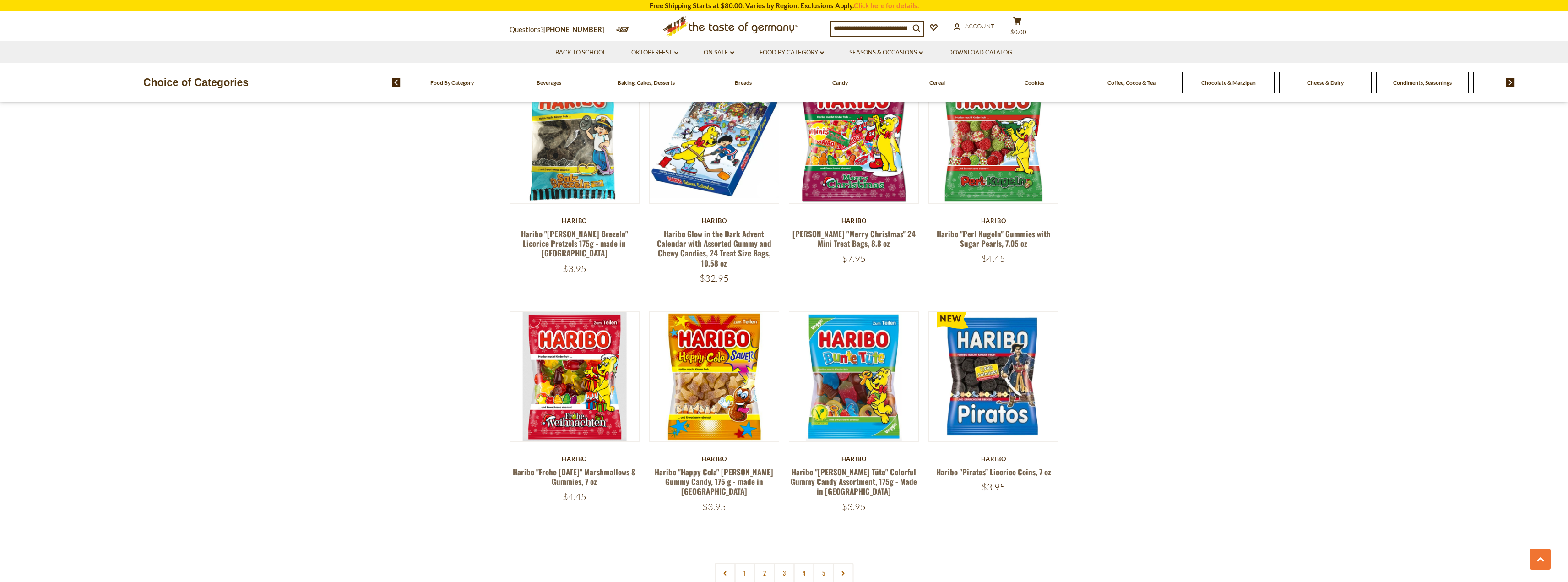
scroll to position [1708, 0]
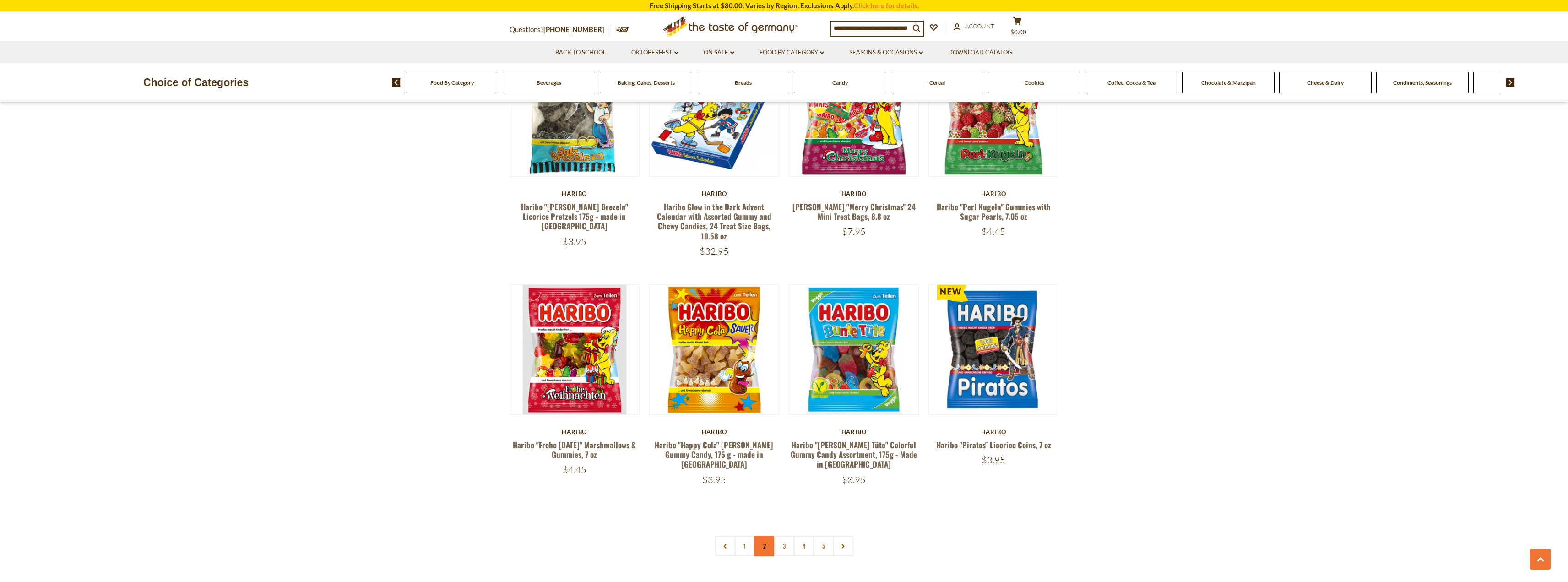
click at [765, 535] on link "2" at bounding box center [764, 545] width 21 height 21
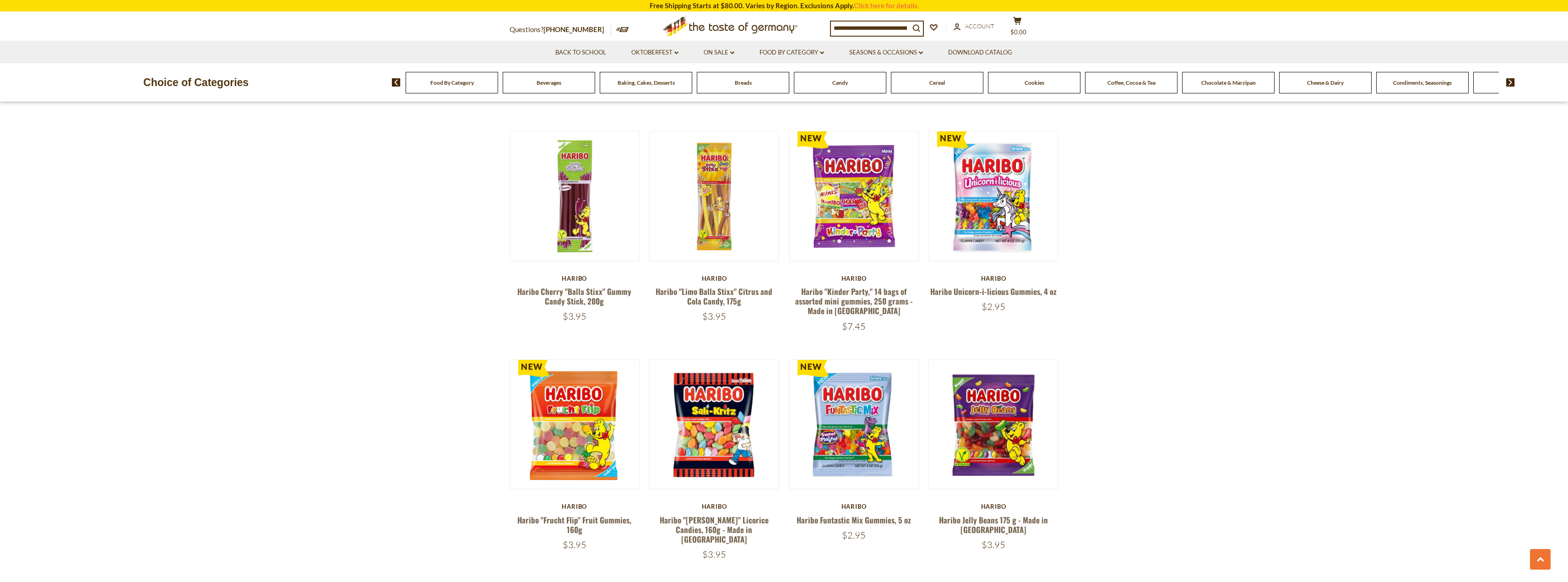
scroll to position [1739, 0]
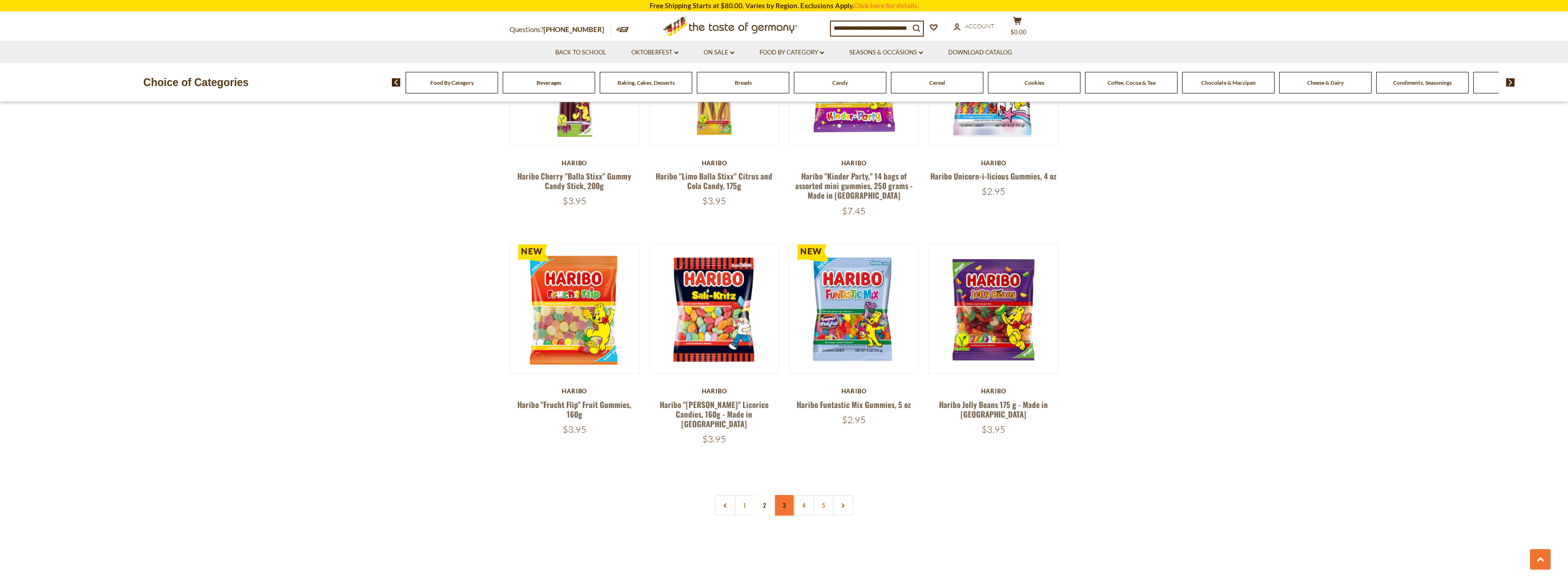
click at [789, 494] on link "3" at bounding box center [784, 504] width 21 height 21
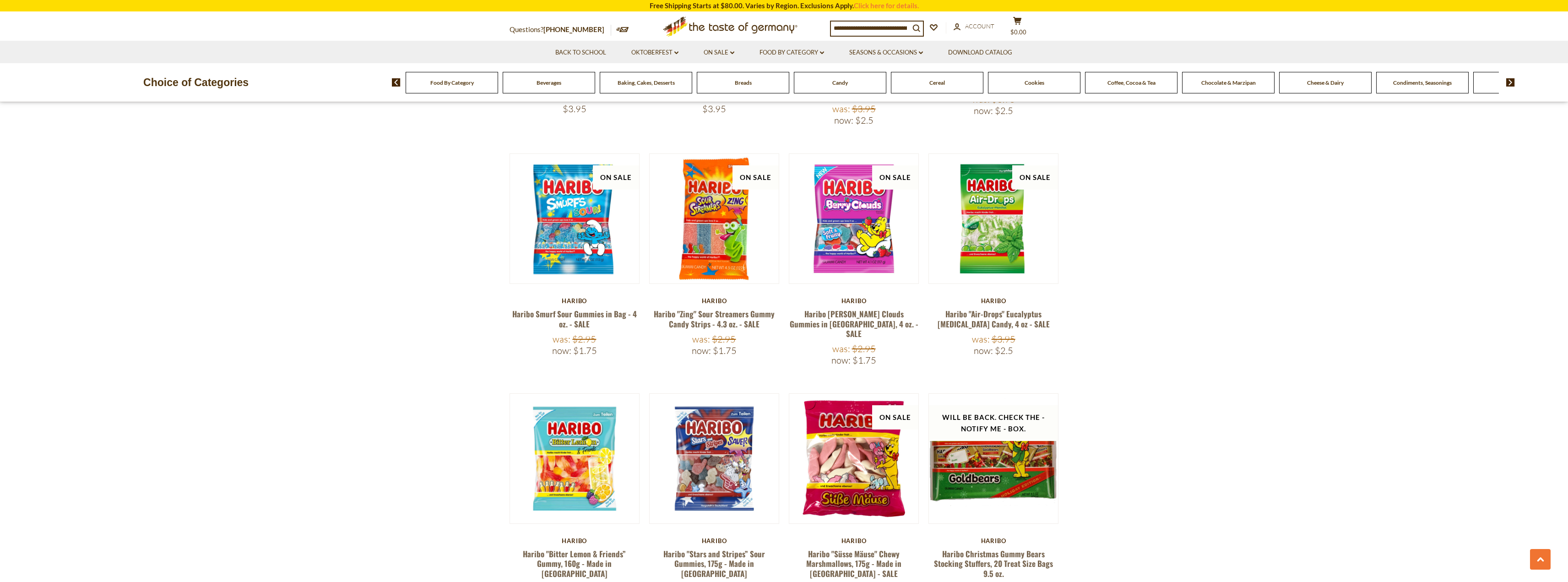
scroll to position [1678, 0]
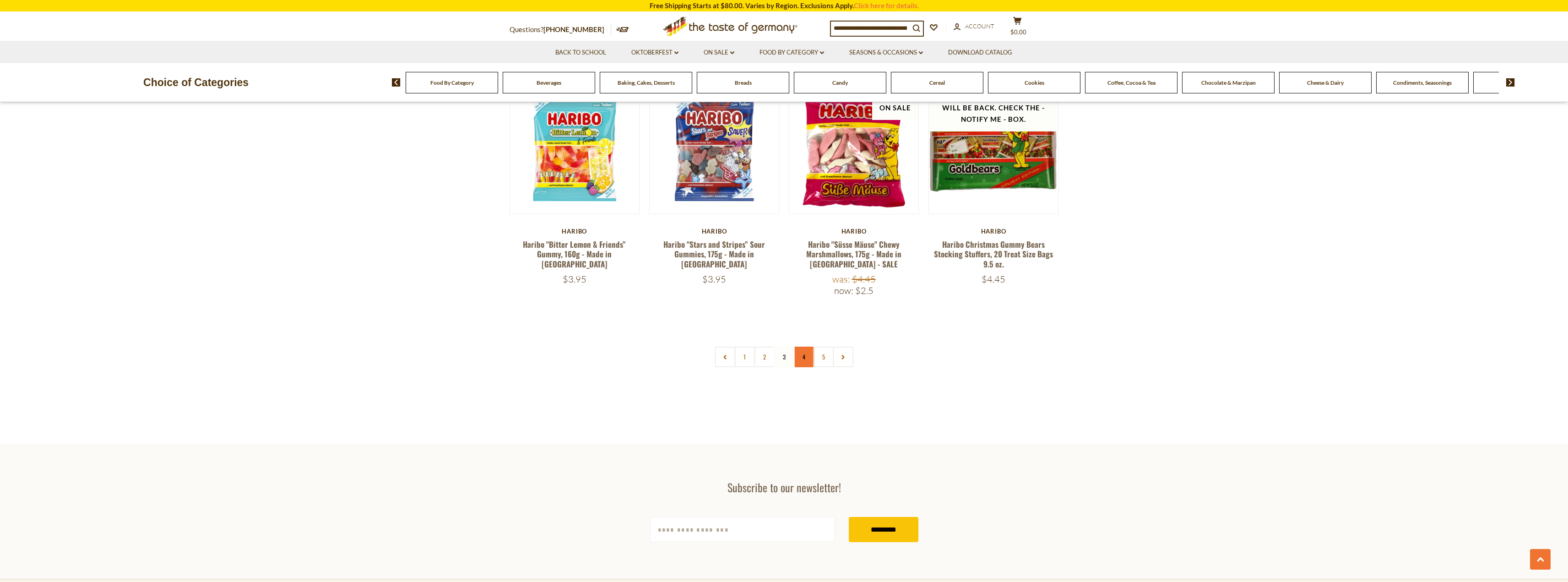
click at [800, 346] on link "4" at bounding box center [803, 356] width 21 height 21
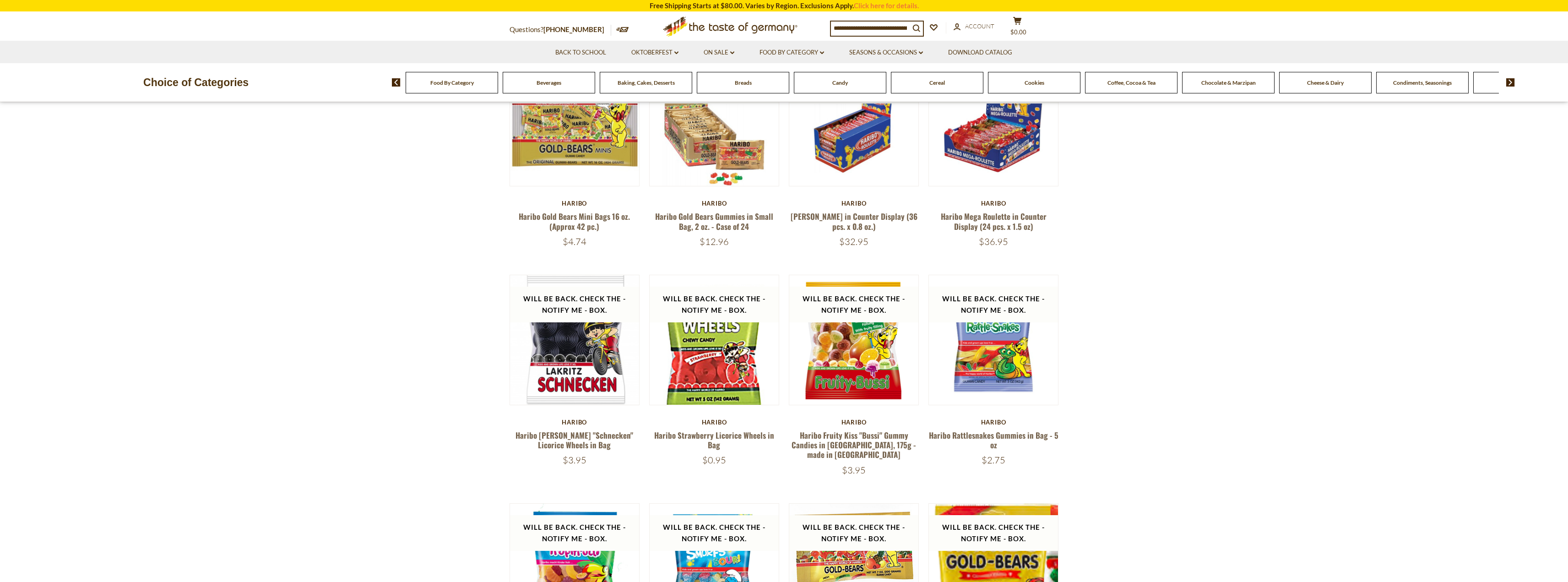
scroll to position [143, 0]
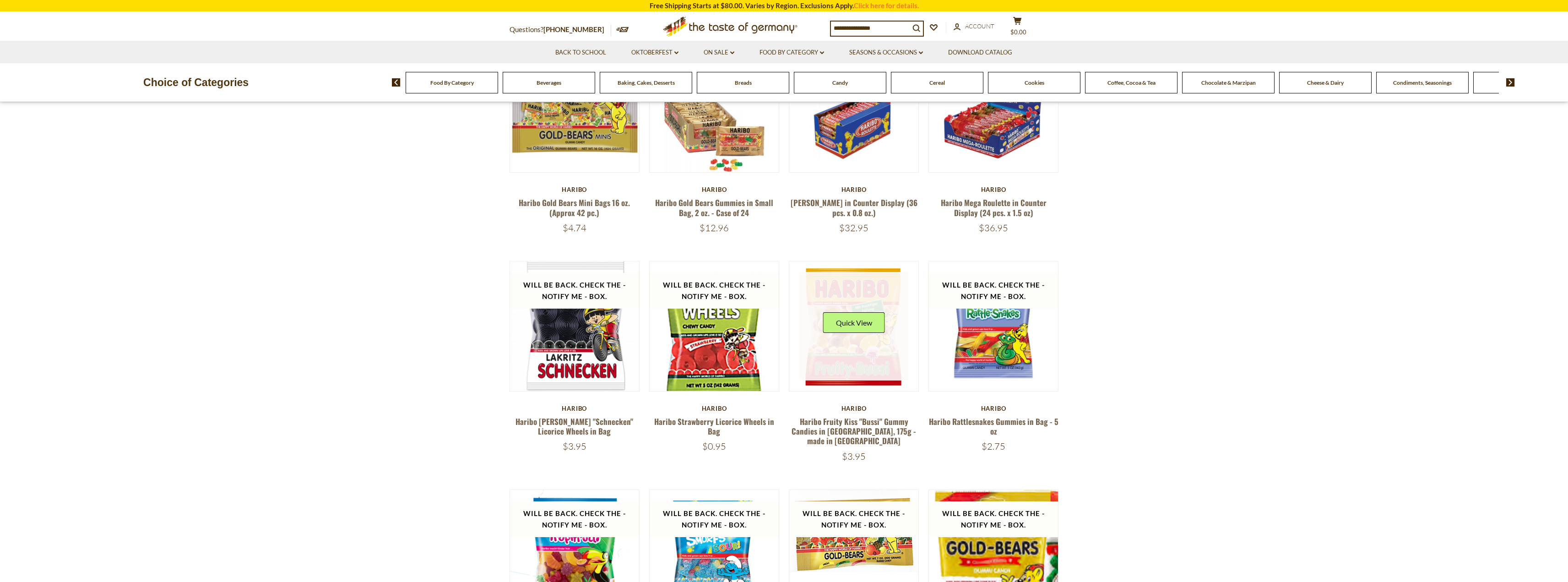
drag, startPoint x: 476, startPoint y: 294, endPoint x: 904, endPoint y: 371, distance: 434.9
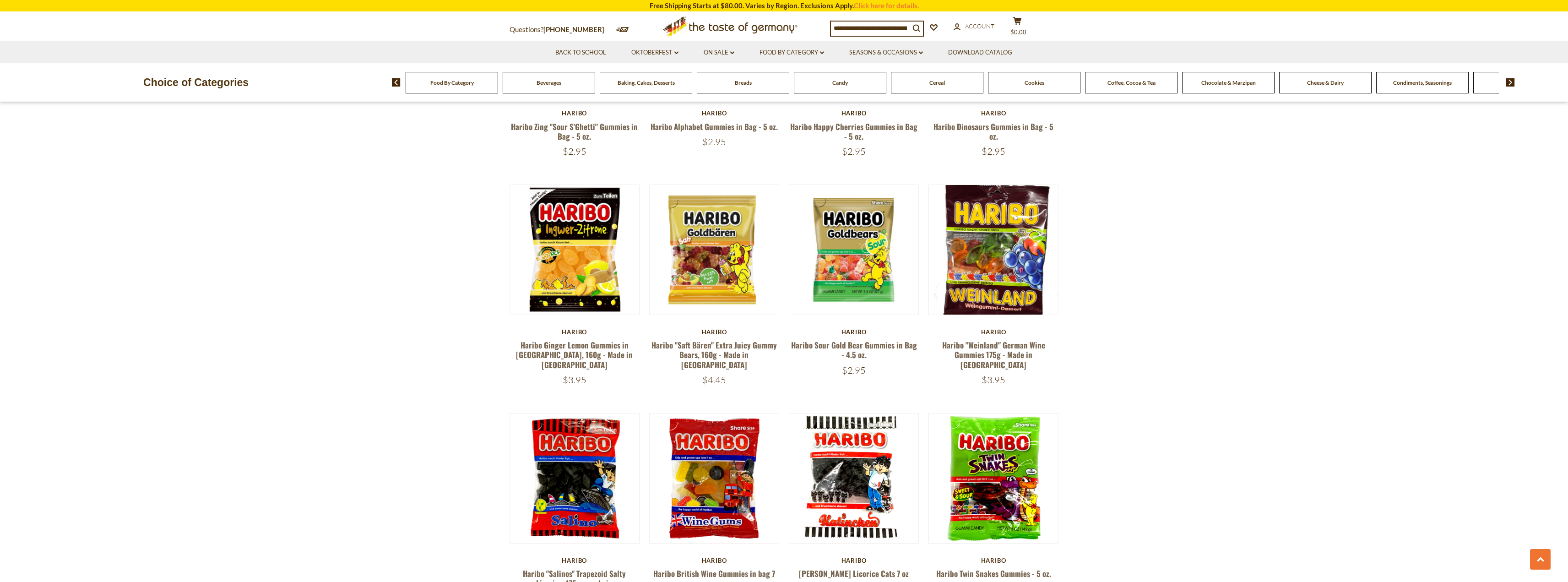
scroll to position [671, 0]
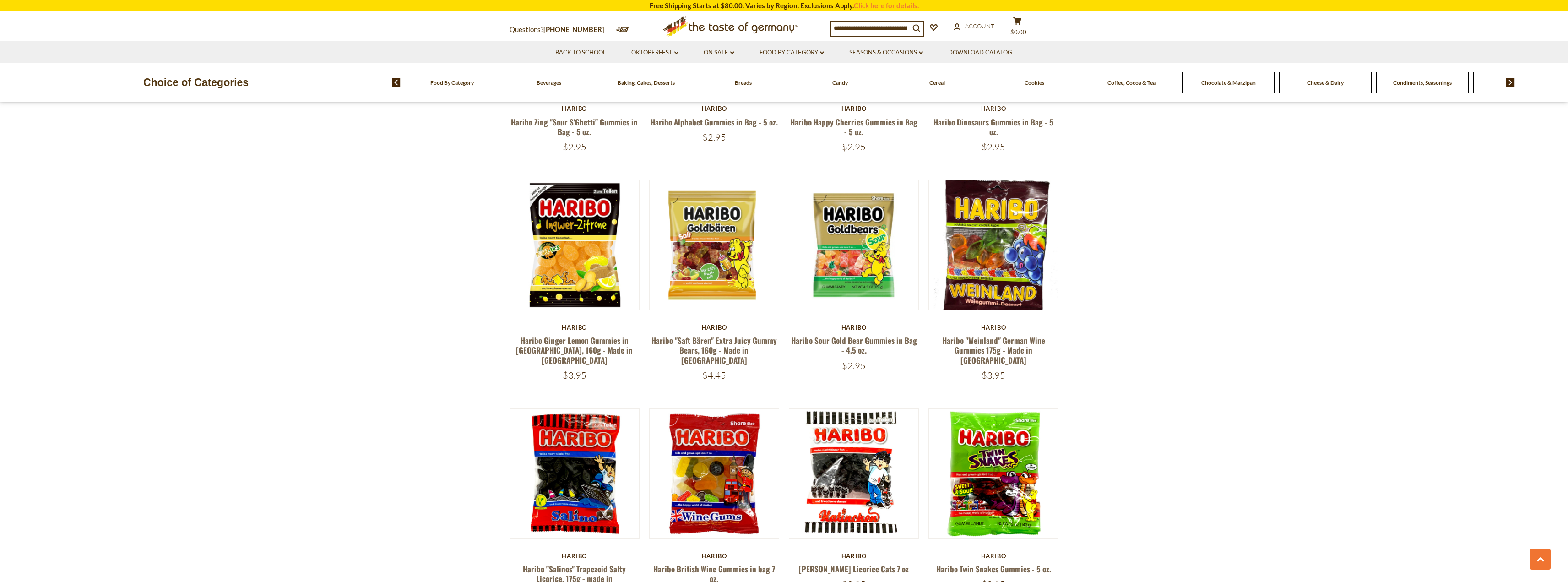
drag, startPoint x: 1567, startPoint y: 231, endPoint x: 1549, endPoint y: 455, distance: 224.7
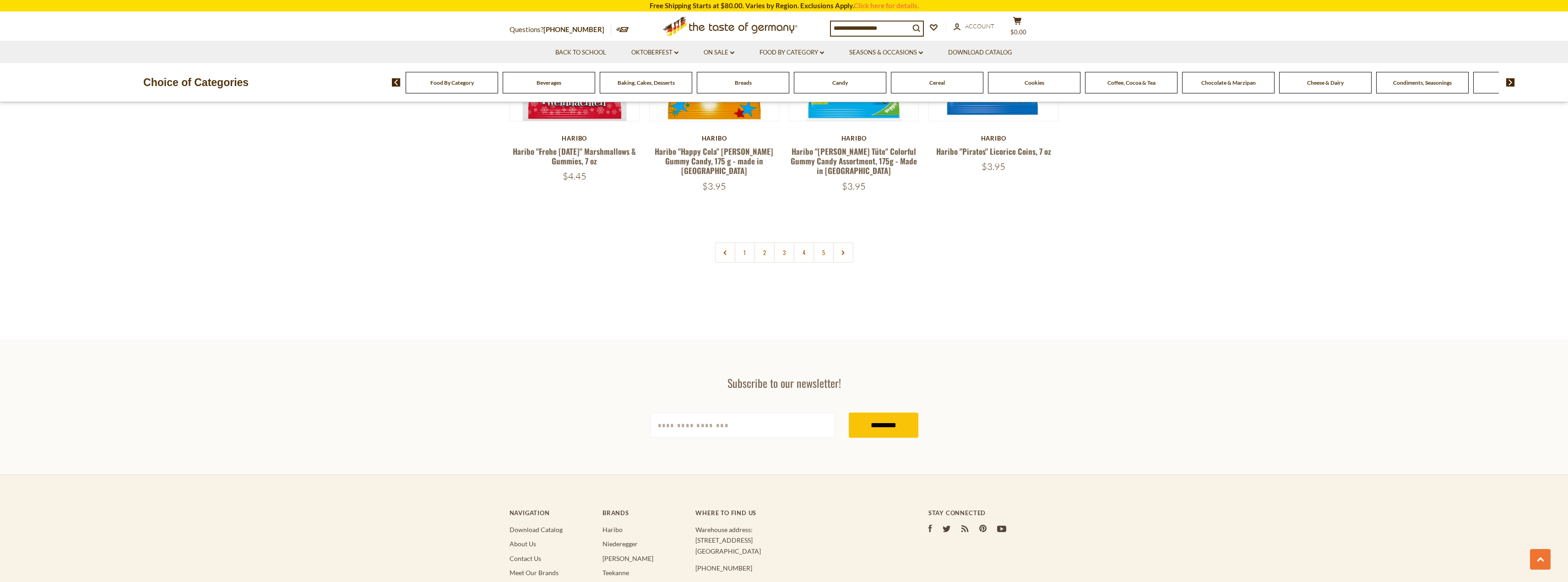
scroll to position [1911, 0]
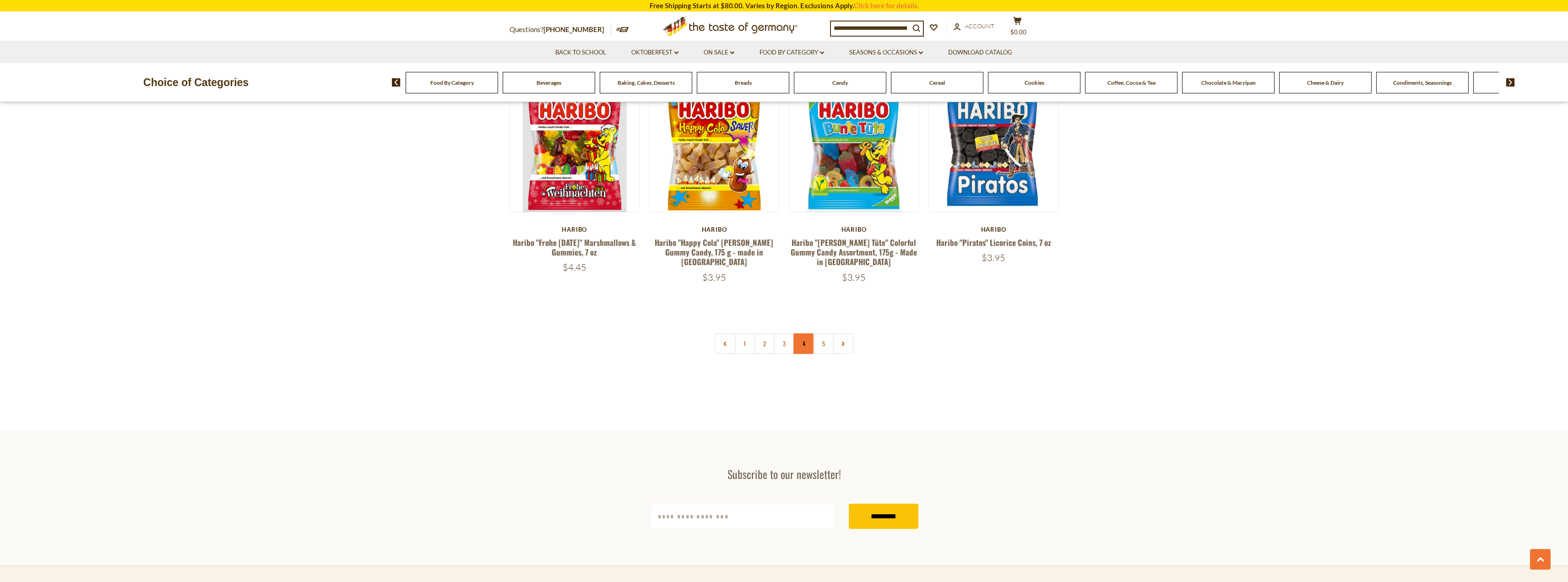
click at [805, 333] on link "4" at bounding box center [803, 343] width 21 height 21
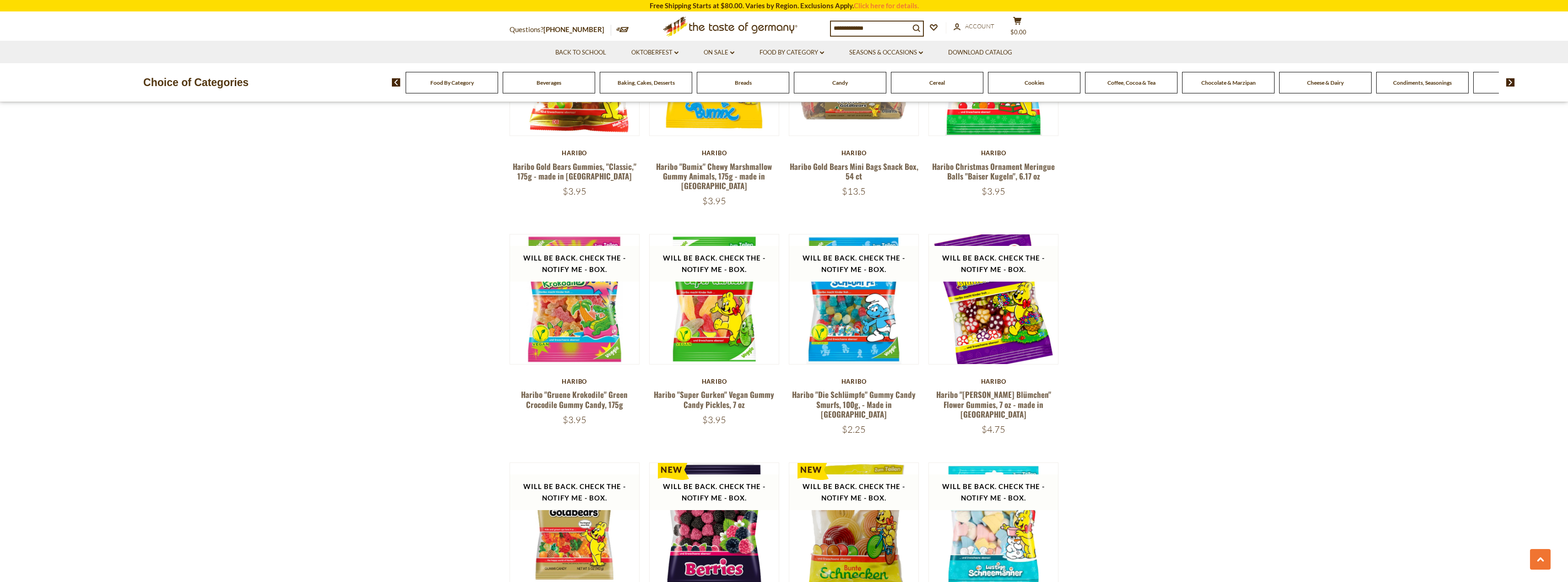
scroll to position [1547, 0]
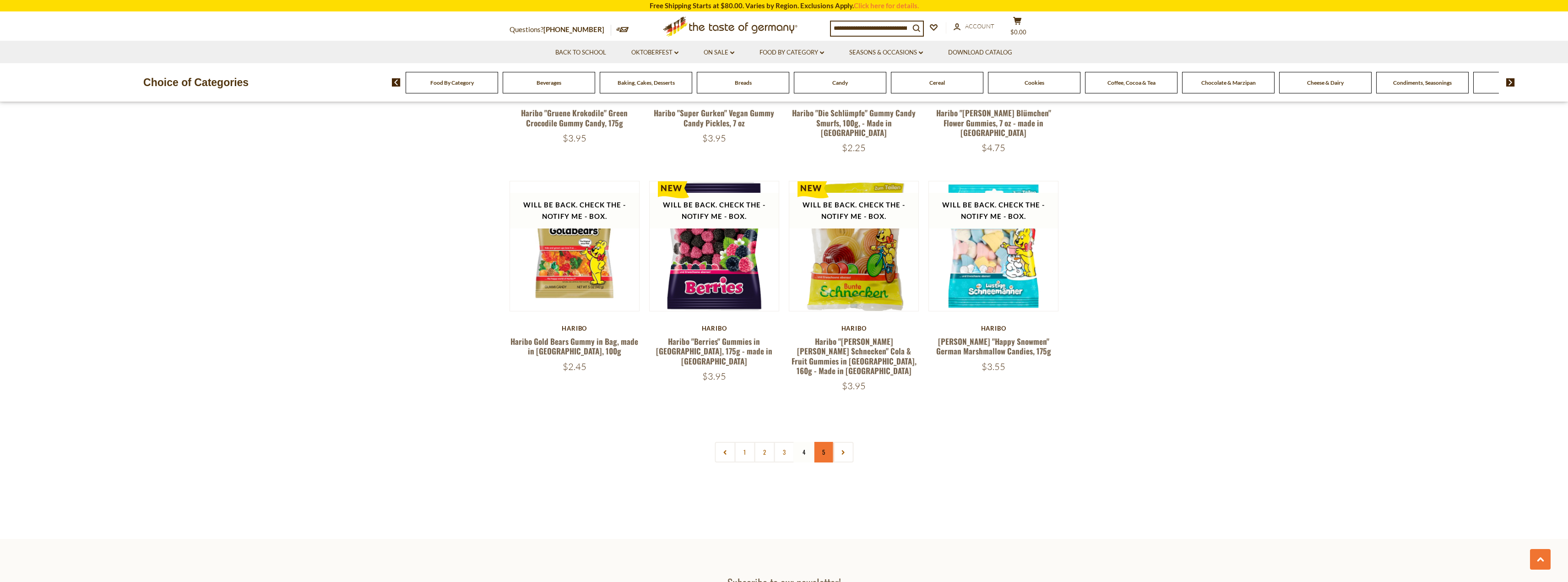
click at [819, 441] on link "5" at bounding box center [823, 451] width 21 height 21
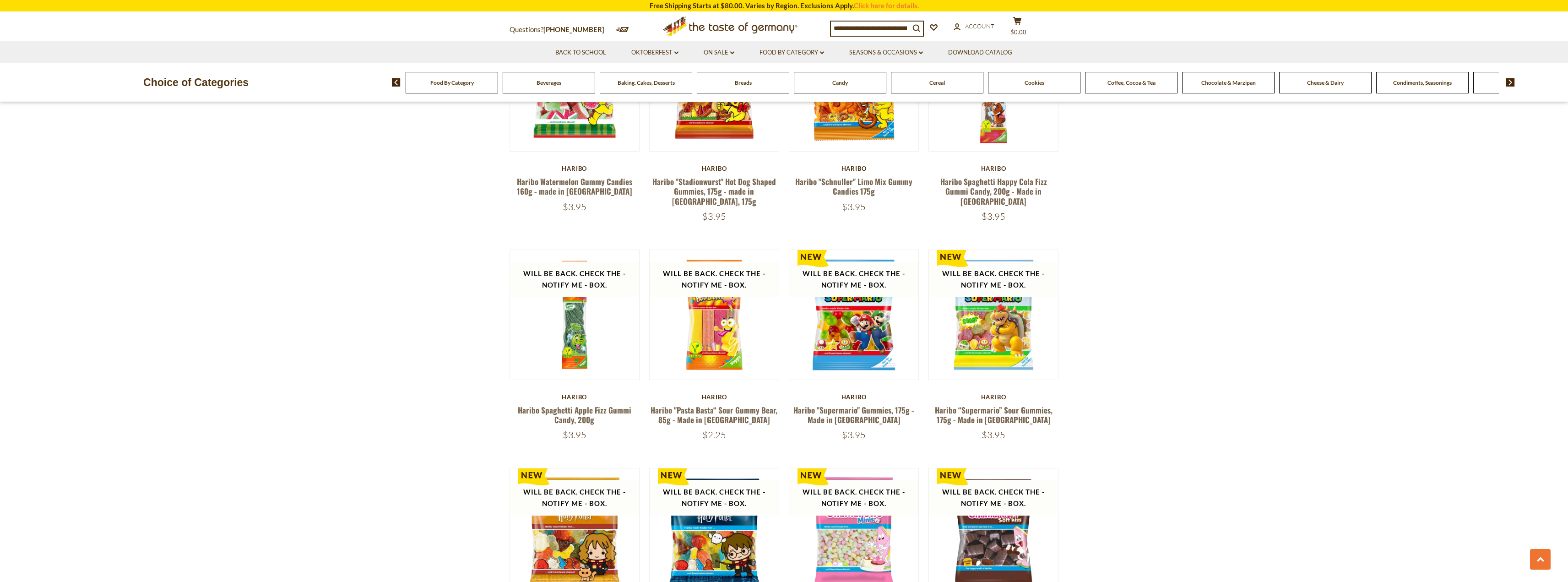
scroll to position [1251, 0]
